Goal: Task Accomplishment & Management: Use online tool/utility

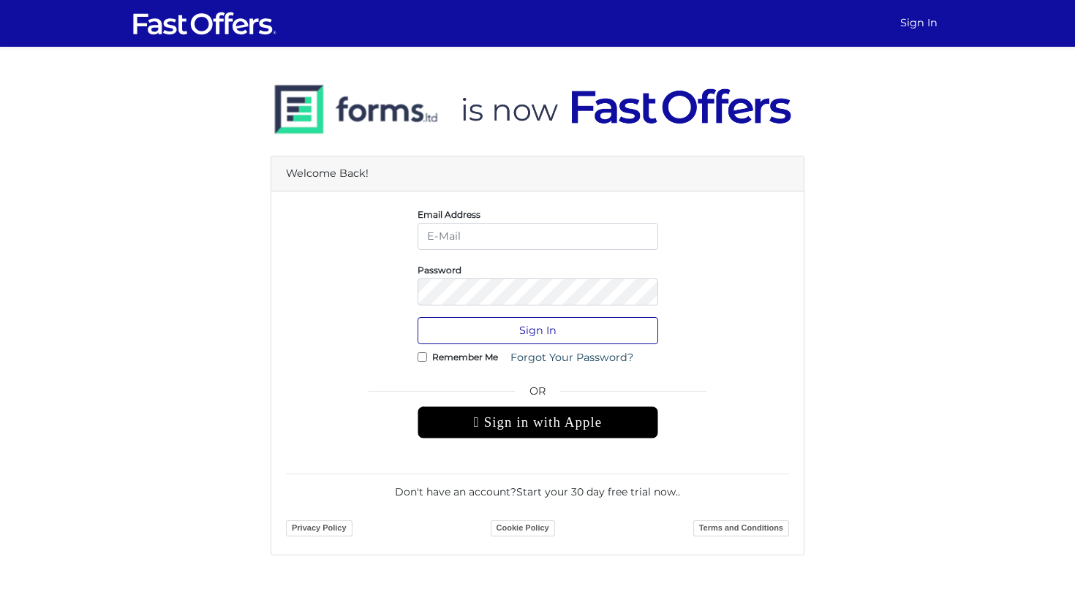
type input "[PERSON_NAME][EMAIL_ADDRESS][DOMAIN_NAME]"
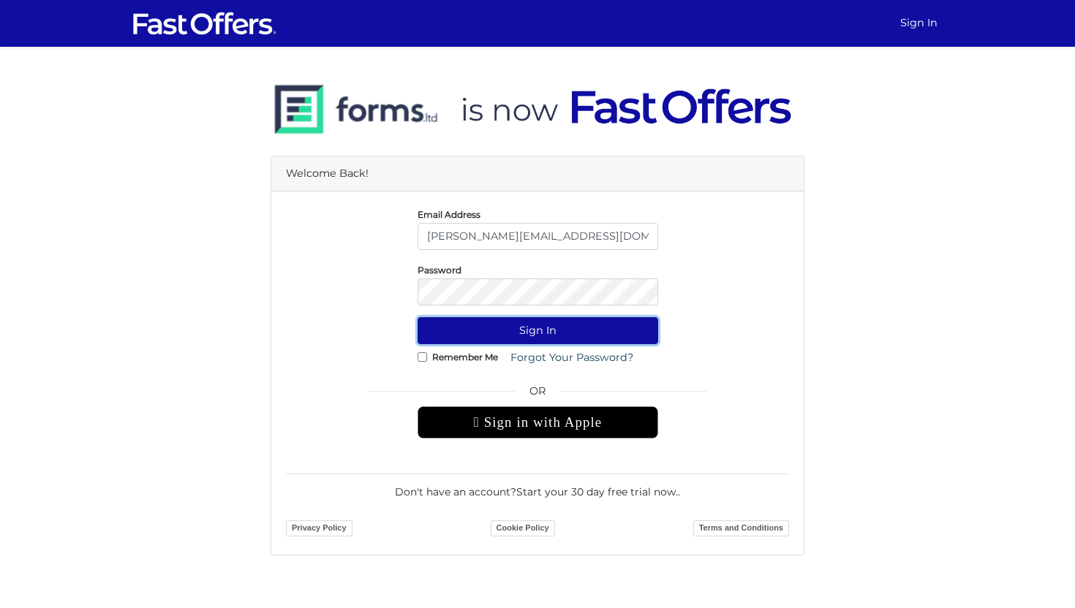
click at [515, 326] on button "Sign In" at bounding box center [538, 330] width 241 height 27
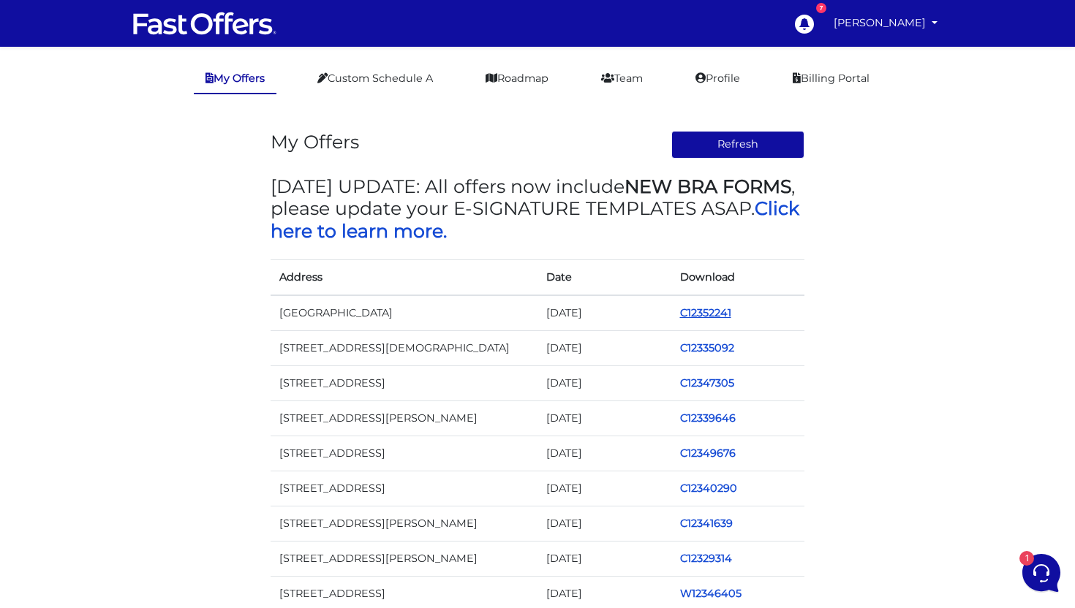
click at [715, 311] on link "C12352241" at bounding box center [705, 312] width 51 height 13
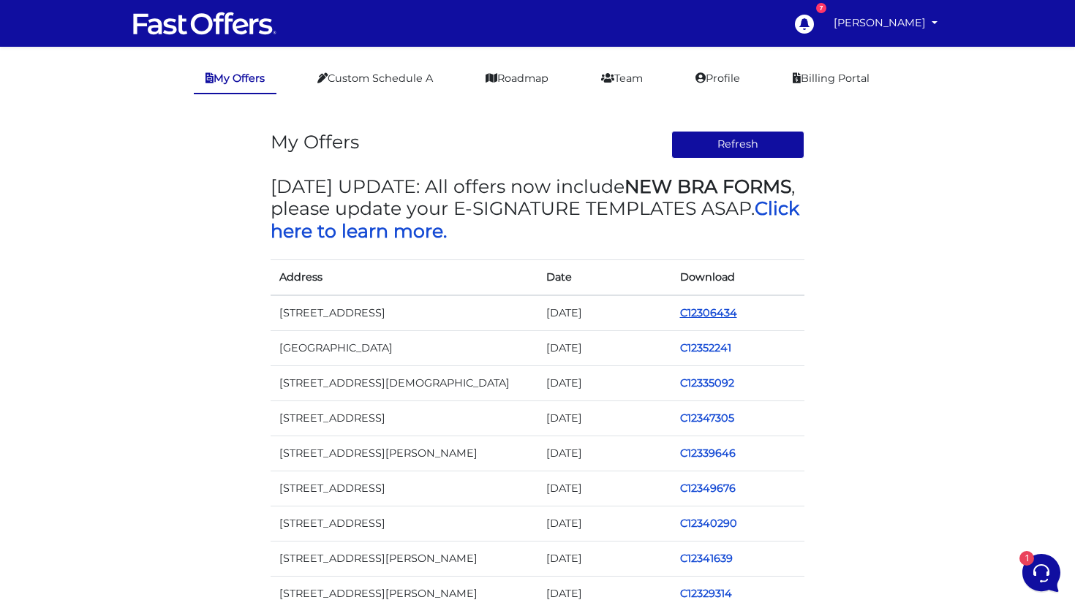
click at [708, 314] on link "C12306434" at bounding box center [708, 312] width 57 height 13
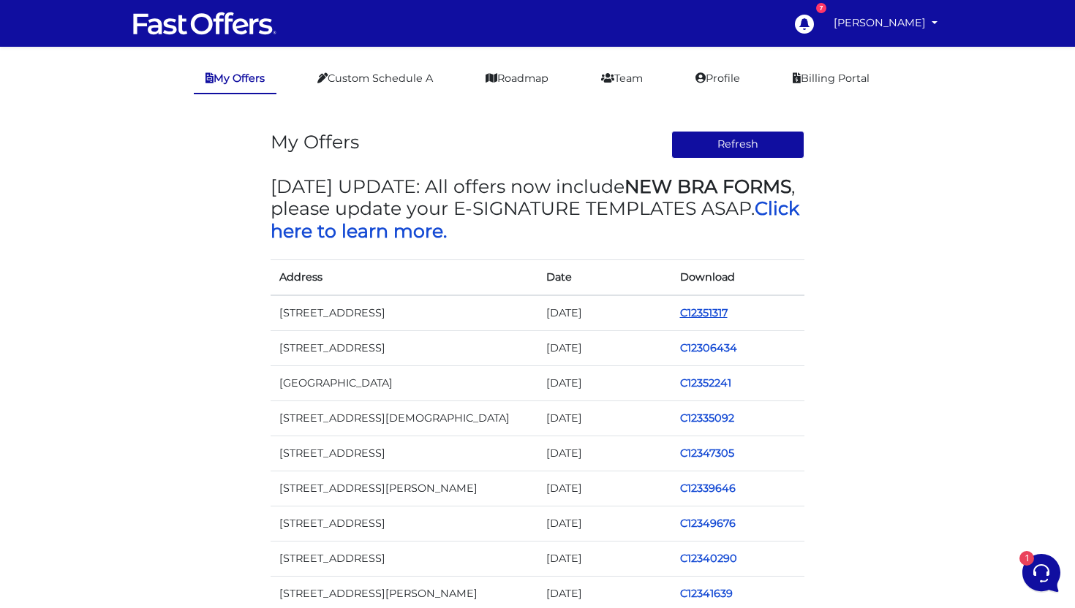
click at [714, 311] on link "C12351317" at bounding box center [704, 312] width 48 height 13
